Goal: Information Seeking & Learning: Learn about a topic

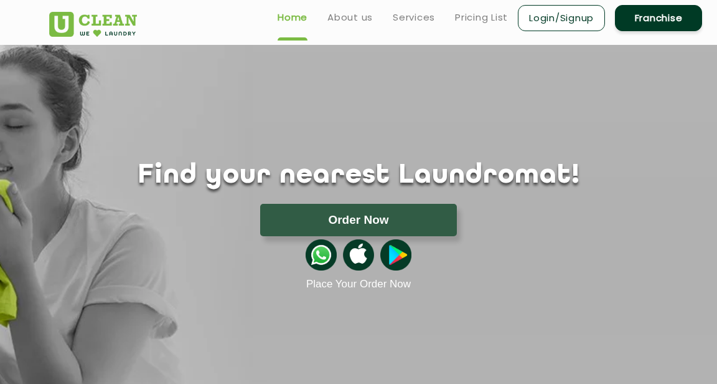
click at [414, 212] on button "Order Now" at bounding box center [358, 220] width 197 height 32
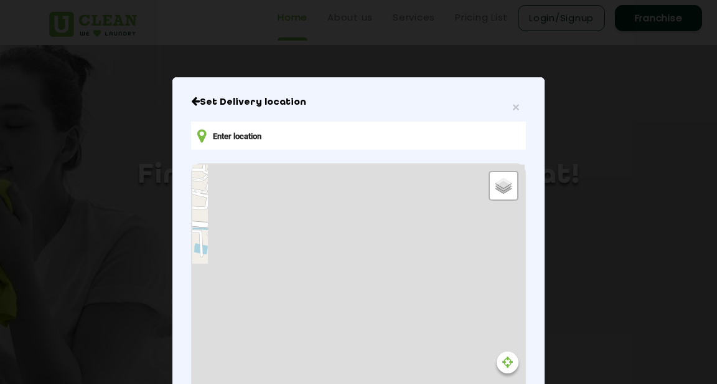
click at [250, 144] on input "text" at bounding box center [358, 135] width 335 height 28
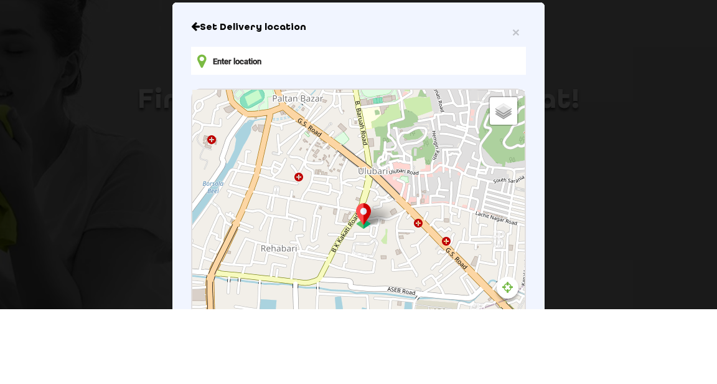
click at [199, 140] on icon at bounding box center [201, 136] width 9 height 16
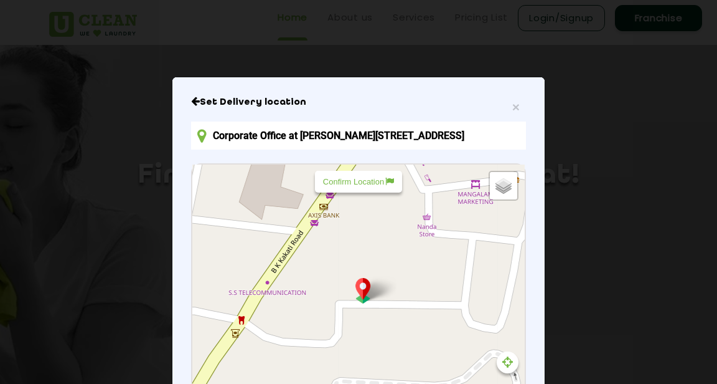
click at [379, 186] on p "Confirm Location" at bounding box center [358, 181] width 71 height 9
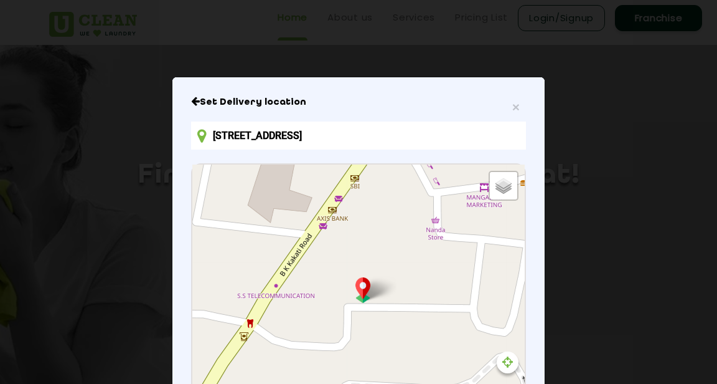
click at [259, 308] on div "Default Satellite + − Leaflet | © OpenStreetMap contributors" at bounding box center [358, 302] width 333 height 277
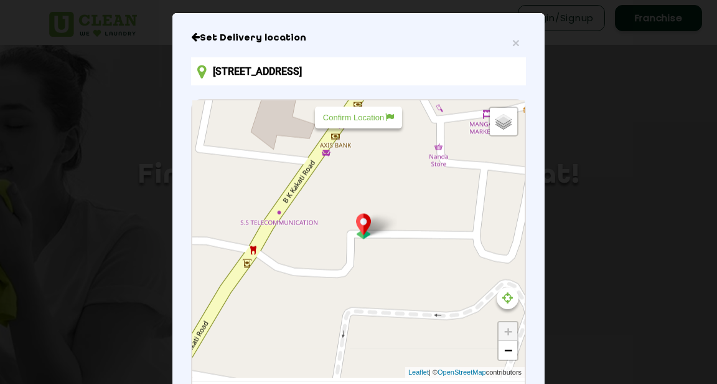
click at [368, 122] on p "Confirm Location" at bounding box center [358, 117] width 71 height 9
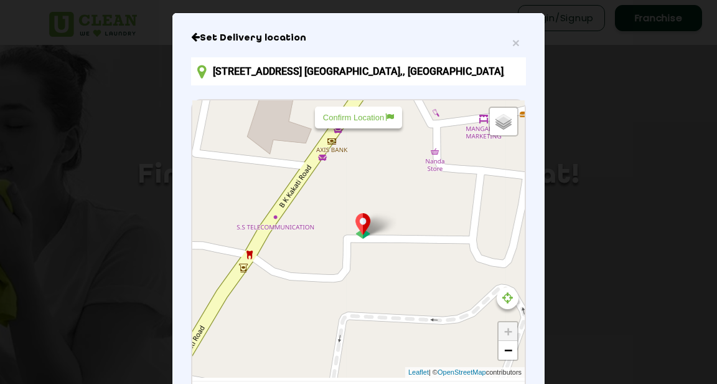
click at [372, 122] on p "Confirm Location" at bounding box center [358, 117] width 71 height 9
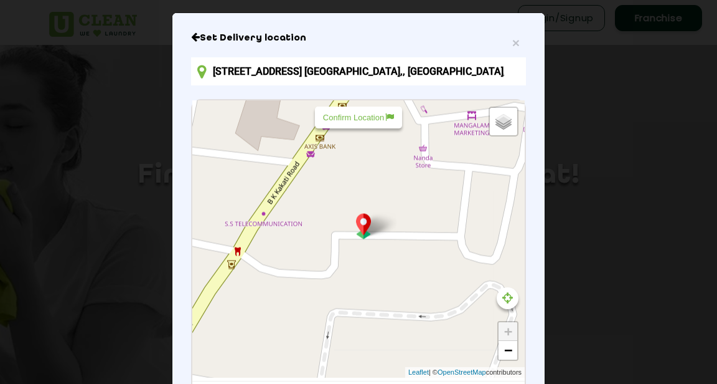
click at [347, 128] on div "Confirm Location" at bounding box center [358, 117] width 87 height 22
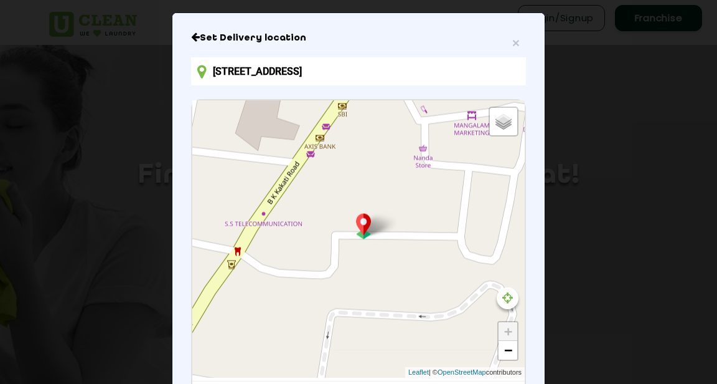
click at [507, 303] on icon at bounding box center [508, 297] width 11 height 12
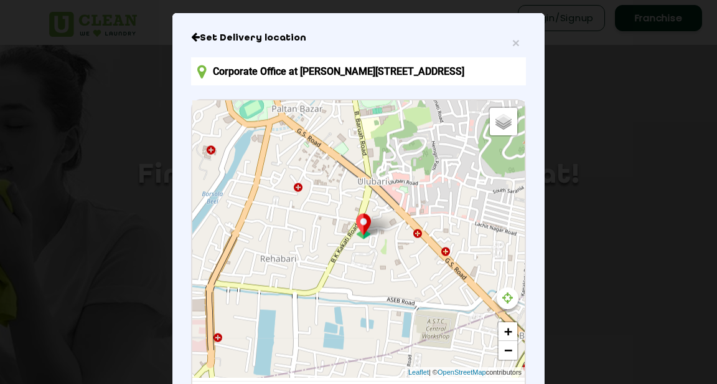
click at [514, 298] on div at bounding box center [508, 298] width 22 height 22
click at [508, 333] on link "+" at bounding box center [508, 331] width 19 height 19
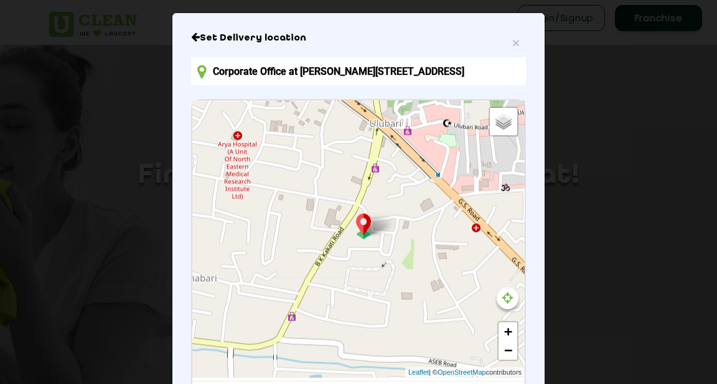
click at [508, 333] on link "+" at bounding box center [508, 331] width 19 height 19
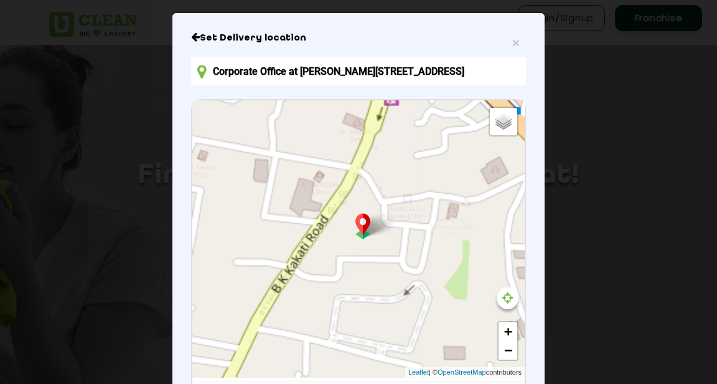
click at [508, 333] on link "+" at bounding box center [508, 331] width 19 height 19
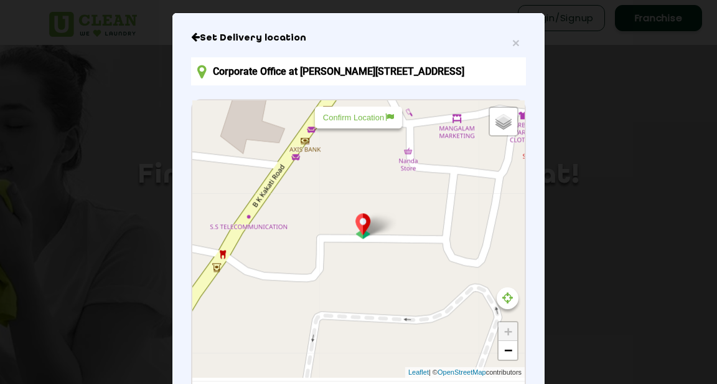
click at [364, 118] on div "Confirm Location" at bounding box center [358, 117] width 87 height 22
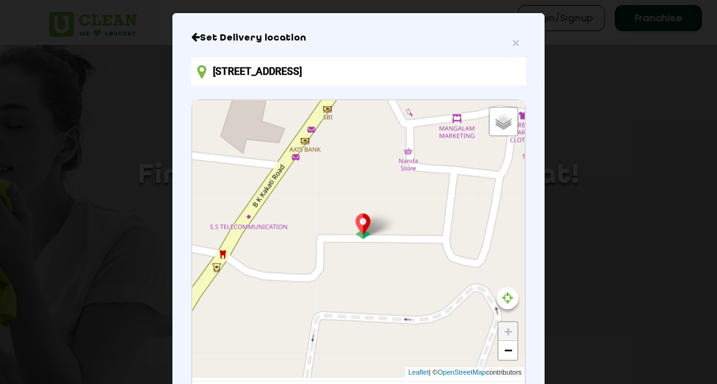
click at [476, 72] on input "[STREET_ADDRESS]" at bounding box center [358, 71] width 335 height 28
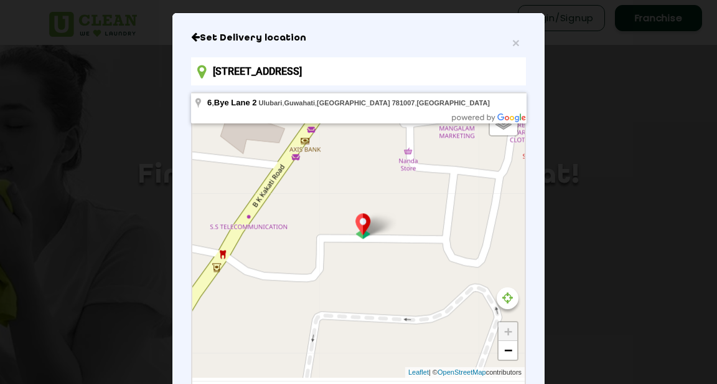
click at [216, 75] on input "[STREET_ADDRESS]" at bounding box center [358, 71] width 335 height 28
click at [280, 80] on input "[STREET_ADDRESS]" at bounding box center [358, 71] width 335 height 28
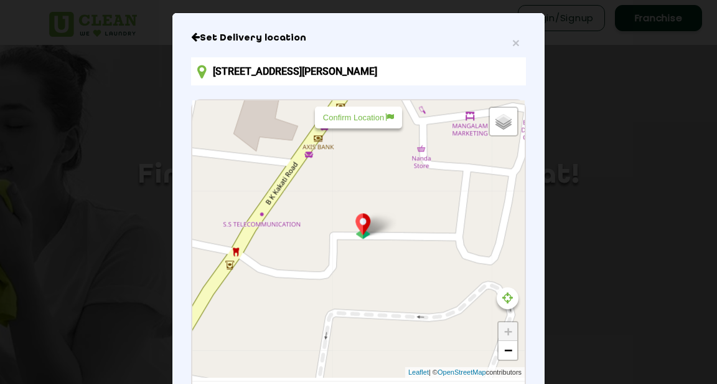
click at [504, 301] on icon at bounding box center [508, 297] width 11 height 12
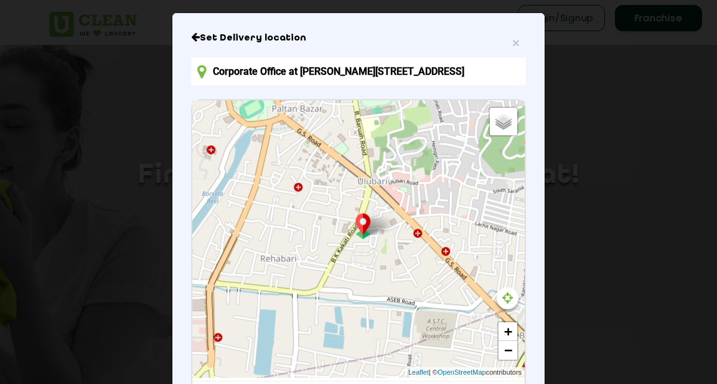
click at [442, 277] on div "Default Satellite + − Leaflet | © OpenStreetMap contributors" at bounding box center [358, 238] width 333 height 277
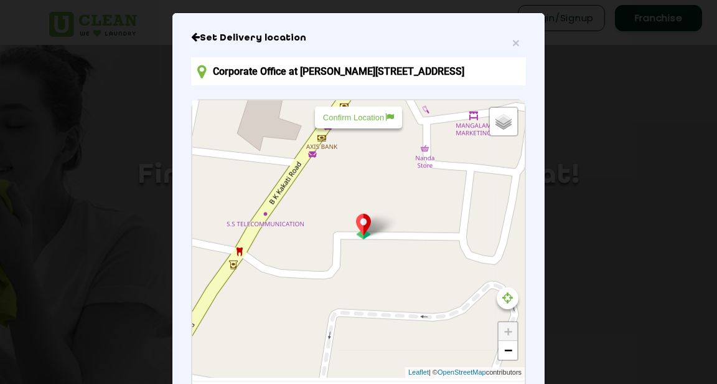
click at [354, 128] on div "Confirm Location" at bounding box center [358, 117] width 87 height 22
type input "[STREET_ADDRESS]"
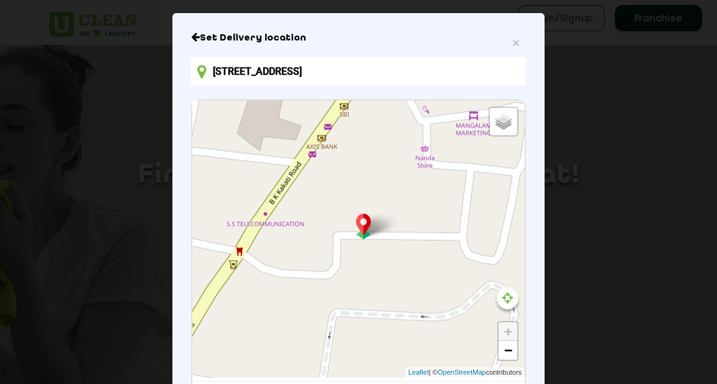
click at [473, 81] on input "[STREET_ADDRESS]" at bounding box center [358, 71] width 335 height 28
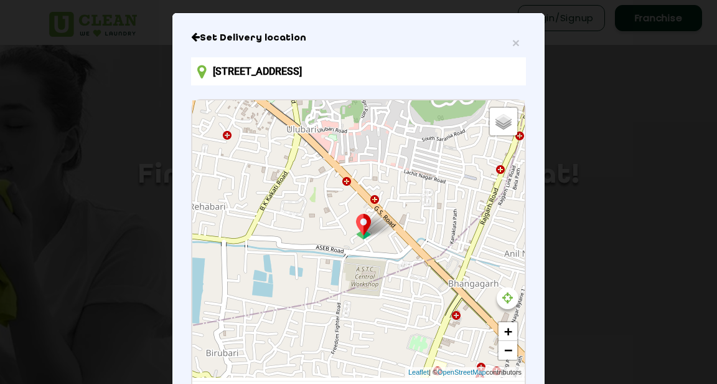
click at [191, 49] on div "× Set Delivery location [STREET_ADDRESS] Default Satellite + − Leaflet | © Open…" at bounding box center [359, 248] width 372 height 470
click at [196, 53] on div "Set Delivery location [STREET_ADDRESS] Default Satellite + − Leaflet | © OpenSt…" at bounding box center [358, 248] width 335 height 432
click at [203, 44] on h6 "Set Delivery location" at bounding box center [358, 38] width 335 height 12
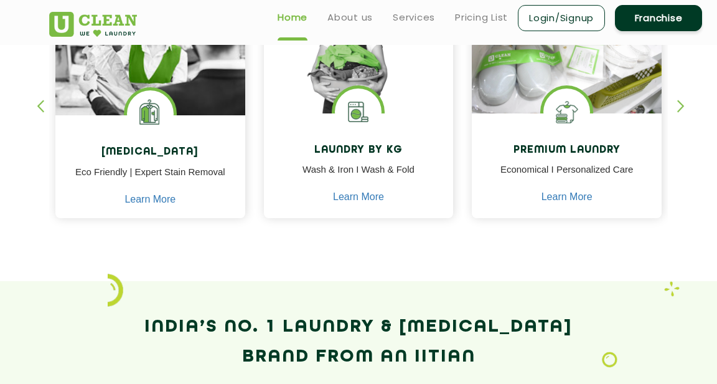
scroll to position [585, 0]
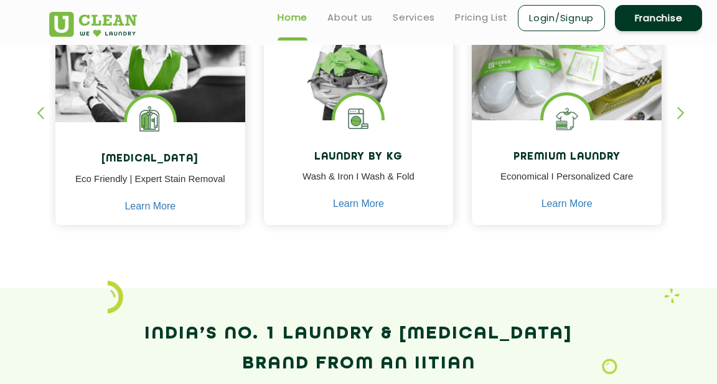
click at [37, 107] on div "button" at bounding box center [46, 123] width 19 height 34
click at [481, 24] on link "Pricing List" at bounding box center [481, 17] width 53 height 15
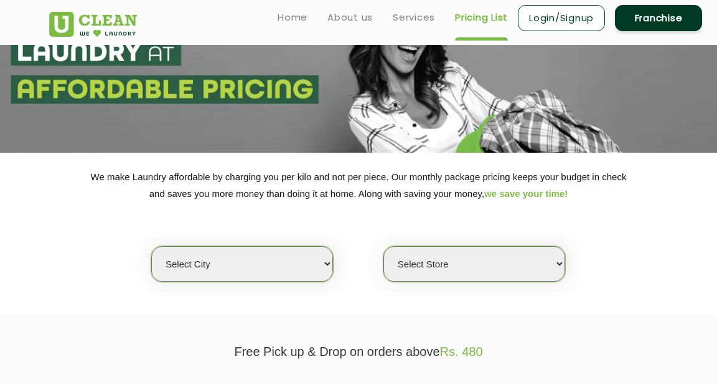
scroll to position [80, 0]
click at [296, 271] on select "Select city [GEOGRAPHIC_DATA] [GEOGRAPHIC_DATA] [GEOGRAPHIC_DATA] [GEOGRAPHIC_D…" at bounding box center [242, 262] width 182 height 35
select select "23"
click at [151, 245] on select "Select city [GEOGRAPHIC_DATA] [GEOGRAPHIC_DATA] [GEOGRAPHIC_DATA] [GEOGRAPHIC_D…" at bounding box center [242, 262] width 182 height 35
click at [506, 259] on select "Select Store" at bounding box center [475, 262] width 182 height 35
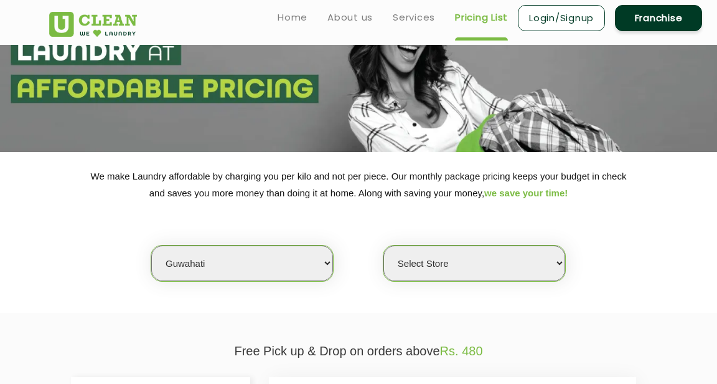
select select "399"
click at [384, 245] on select "Select Store UClean [PERSON_NAME] UClean Ghoramara UClean Narengi UClean Ulubar…" at bounding box center [475, 262] width 182 height 35
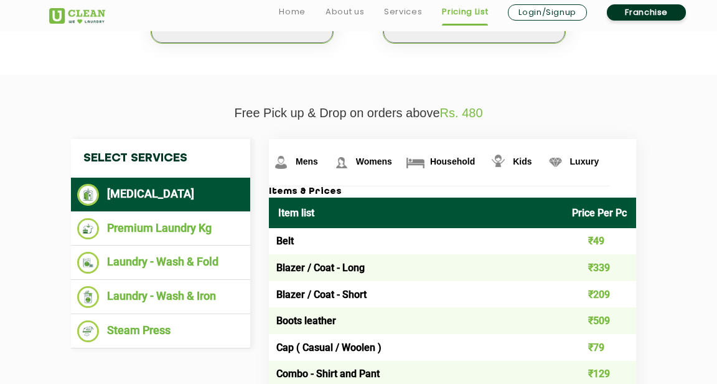
scroll to position [321, 0]
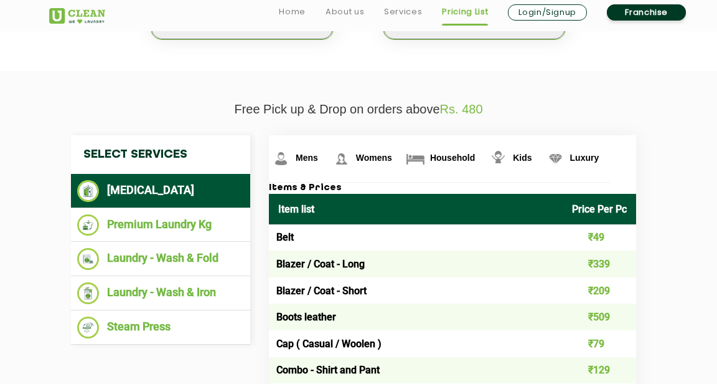
click at [156, 286] on li "Laundry - Wash & Iron" at bounding box center [160, 293] width 167 height 22
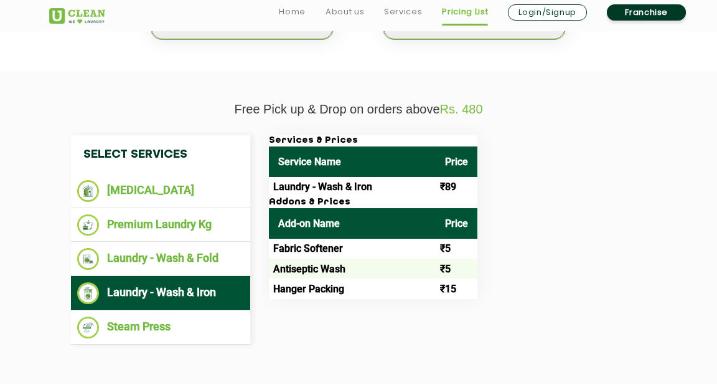
click at [306, 194] on td "Laundry - Wash & Iron" at bounding box center [352, 187] width 167 height 20
click at [310, 249] on td "Fabric Softener" at bounding box center [352, 249] width 167 height 20
click at [311, 325] on div "Select Services [MEDICAL_DATA] Premium Laundry Kg Laundry - Wash & Fold Laundry…" at bounding box center [359, 239] width 594 height 209
click at [211, 267] on li "Laundry - Wash & Fold" at bounding box center [160, 259] width 167 height 22
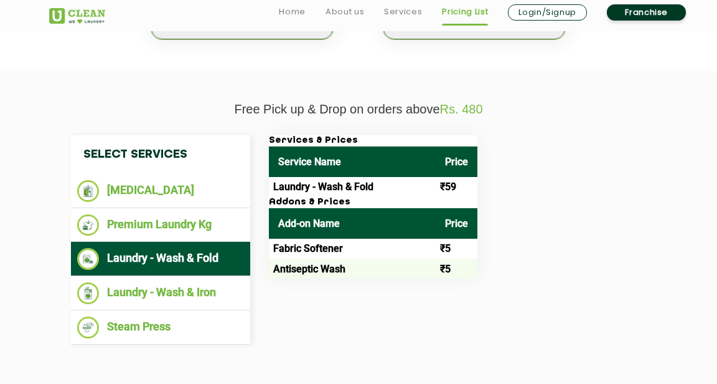
click at [183, 215] on li "Premium Laundry Kg" at bounding box center [160, 225] width 167 height 22
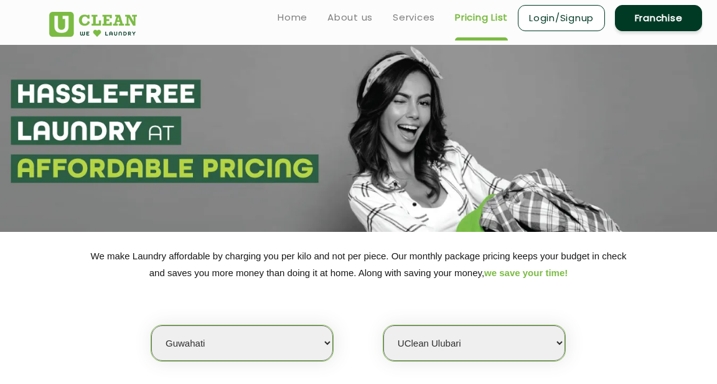
scroll to position [0, 0]
click at [411, 17] on link "Services" at bounding box center [414, 17] width 42 height 15
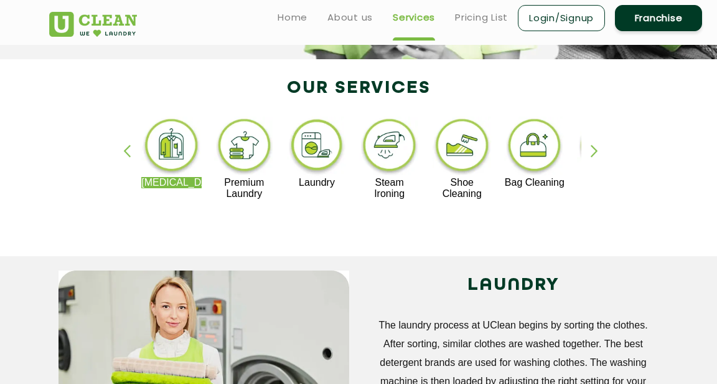
scroll to position [228, 0]
